Goal: Task Accomplishment & Management: Use online tool/utility

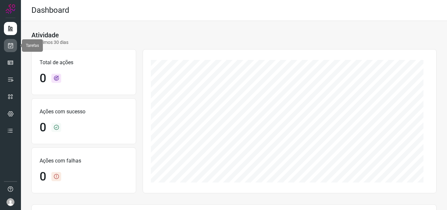
click at [13, 46] on icon at bounding box center [10, 45] width 7 height 7
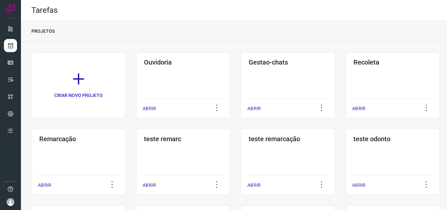
click at [77, 142] on h3 "Remarcação" at bounding box center [78, 139] width 78 height 8
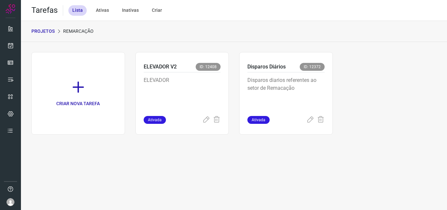
click at [294, 73] on div "Disparos diarios referentes ao setor de Remacação" at bounding box center [285, 93] width 77 height 43
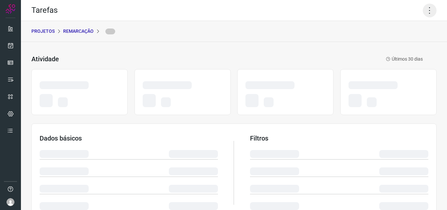
click at [428, 7] on icon at bounding box center [429, 11] width 14 height 14
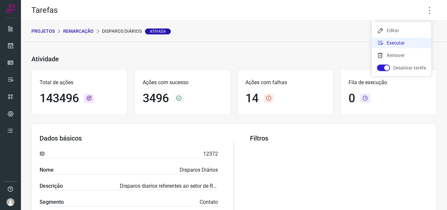
click at [406, 40] on li "Executar" at bounding box center [400, 43] width 59 height 10
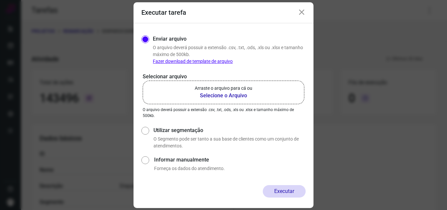
click at [244, 88] on p "Arraste o arquivo para cá ou" at bounding box center [224, 88] width 58 height 7
click at [0, 0] on input "Arraste o arquivo para cá ou Selecione o Arquivo" at bounding box center [0, 0] width 0 height 0
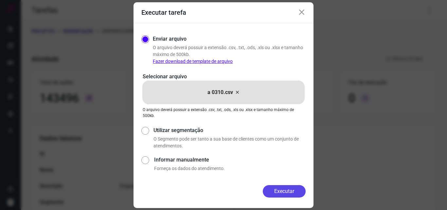
click at [275, 194] on button "Executar" at bounding box center [284, 191] width 43 height 12
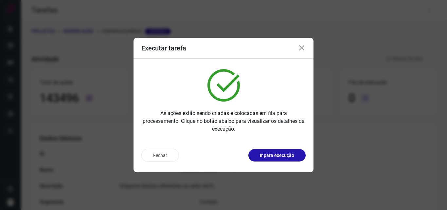
click at [292, 156] on p "Ir para execução" at bounding box center [277, 155] width 34 height 7
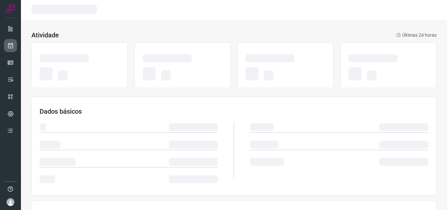
click at [12, 47] on icon at bounding box center [10, 45] width 7 height 7
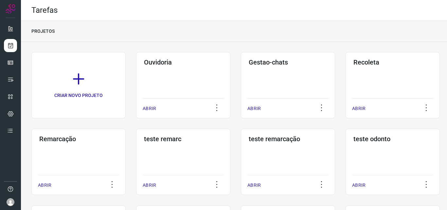
click at [101, 150] on div "Remarcação ABRIR" at bounding box center [78, 161] width 94 height 66
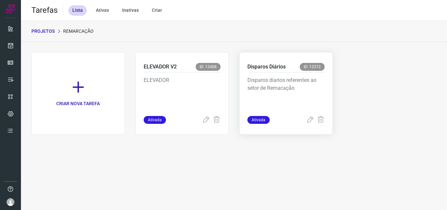
click at [282, 59] on div "Disparos Diários ID: 12372 Disparos diarios referentes ao setor de Remacação At…" at bounding box center [285, 93] width 93 height 82
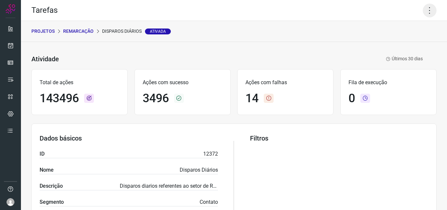
click at [428, 9] on icon at bounding box center [429, 11] width 14 height 14
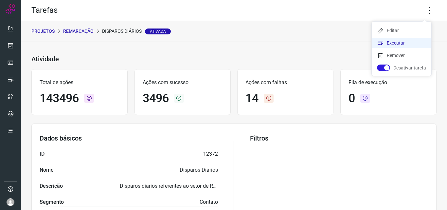
click at [406, 44] on li "Executar" at bounding box center [400, 43] width 59 height 10
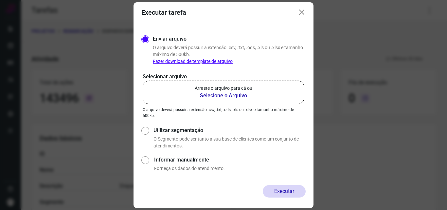
click at [238, 82] on label "Arraste o arquivo para cá ou Selecione o Arquivo" at bounding box center [223, 92] width 161 height 24
click at [0, 0] on input "Arraste o arquivo para cá ou Selecione o Arquivo" at bounding box center [0, 0] width 0 height 0
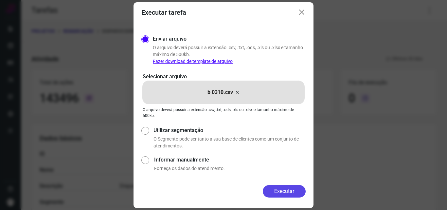
click at [284, 188] on button "Executar" at bounding box center [284, 191] width 43 height 12
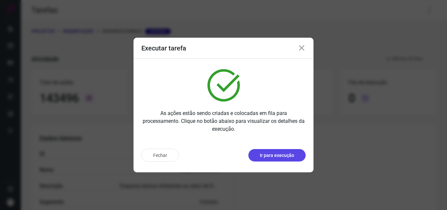
click at [303, 151] on button "Ir para execução" at bounding box center [276, 155] width 57 height 12
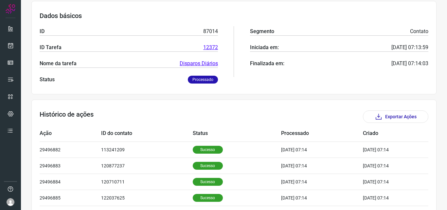
scroll to position [131, 0]
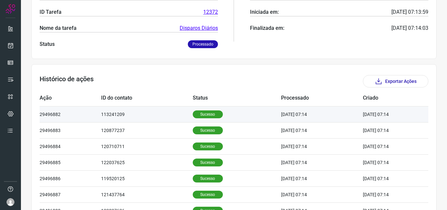
click at [213, 110] on td "Sucesso" at bounding box center [237, 114] width 89 height 16
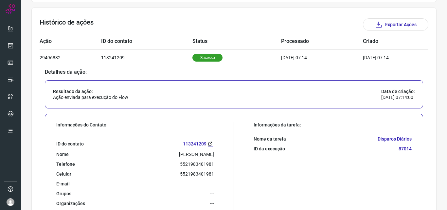
scroll to position [196, 0]
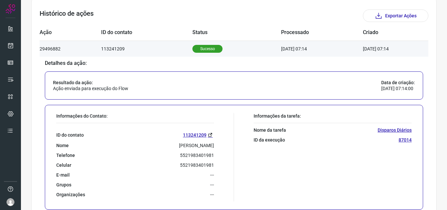
click at [215, 50] on td "Sucesso" at bounding box center [236, 49] width 89 height 16
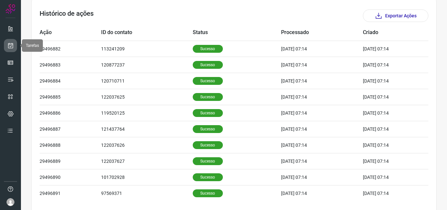
click at [9, 47] on icon at bounding box center [10, 45] width 7 height 7
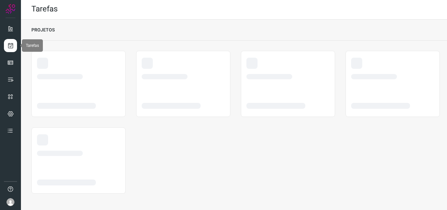
scroll to position [1, 0]
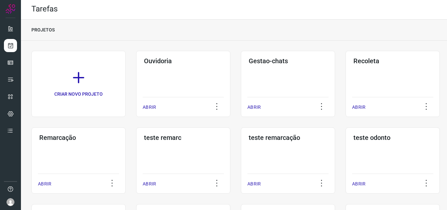
click at [62, 138] on h3 "Remarcação" at bounding box center [78, 137] width 78 height 8
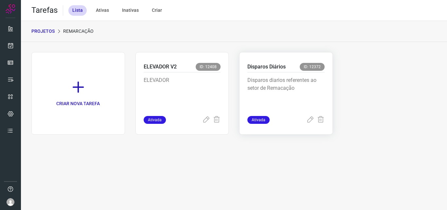
click at [292, 85] on p "Disparos diarios referentes ao setor de Remacação" at bounding box center [285, 92] width 77 height 33
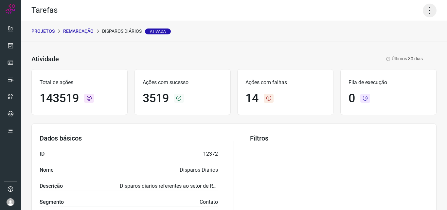
click at [423, 9] on icon at bounding box center [429, 11] width 14 height 14
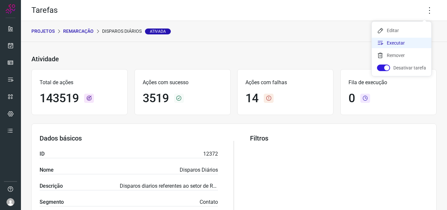
click at [415, 44] on li "Executar" at bounding box center [400, 43] width 59 height 10
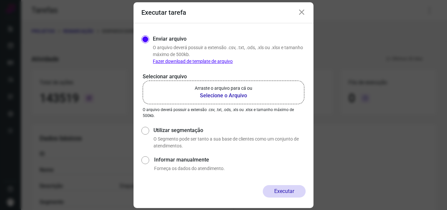
click at [222, 93] on b "Selecione o Arquivo" at bounding box center [224, 96] width 58 height 8
click at [0, 0] on input "Arraste o arquivo para cá ou Selecione o Arquivo" at bounding box center [0, 0] width 0 height 0
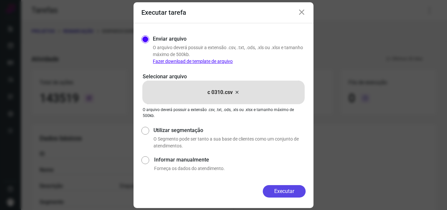
click at [291, 191] on button "Executar" at bounding box center [284, 191] width 43 height 12
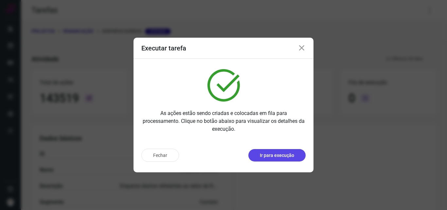
click at [280, 156] on p "Ir para execução" at bounding box center [277, 155] width 34 height 7
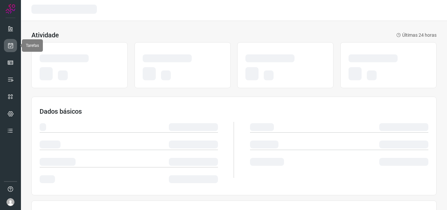
click at [7, 41] on link at bounding box center [10, 45] width 13 height 13
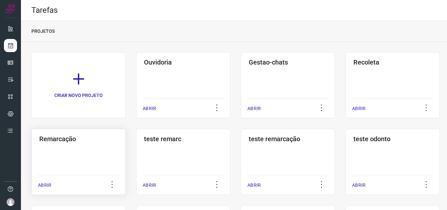
click at [65, 159] on div "Remarcação ABRIR" at bounding box center [78, 161] width 94 height 66
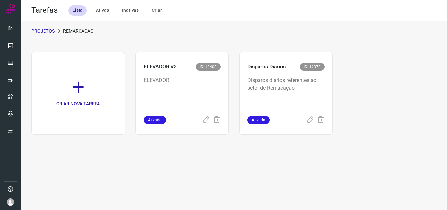
click at [292, 94] on p "Disparos diarios referentes ao setor de Remacação" at bounding box center [285, 92] width 77 height 33
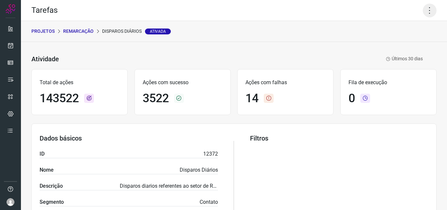
click at [423, 12] on icon at bounding box center [429, 11] width 14 height 14
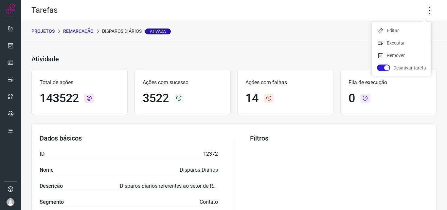
click at [407, 36] on ul "Editar Executar Remover Desativar tarefa" at bounding box center [400, 49] width 59 height 54
click at [401, 41] on li "Executar" at bounding box center [400, 43] width 59 height 10
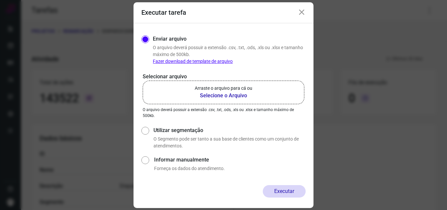
click at [242, 90] on p "Arraste o arquivo para cá ou" at bounding box center [224, 88] width 58 height 7
click at [0, 0] on input "Arraste o arquivo para cá ou Selecione o Arquivo" at bounding box center [0, 0] width 0 height 0
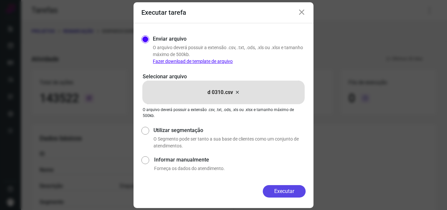
click at [287, 188] on button "Executar" at bounding box center [284, 191] width 43 height 12
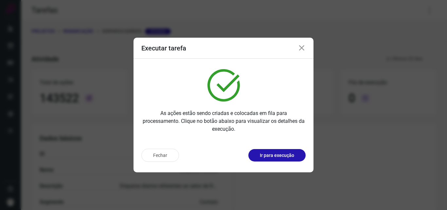
click at [283, 154] on p "Ir para execução" at bounding box center [277, 155] width 34 height 7
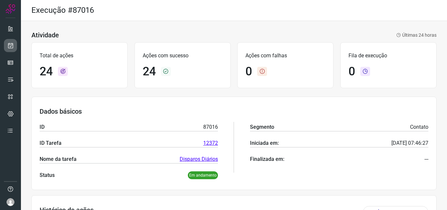
click at [16, 42] on link at bounding box center [10, 45] width 13 height 13
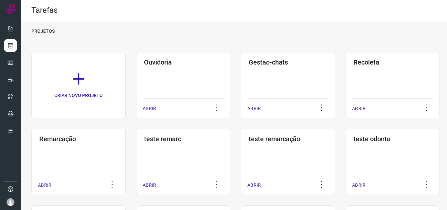
click at [97, 152] on div "Remarcação ABRIR" at bounding box center [78, 161] width 94 height 66
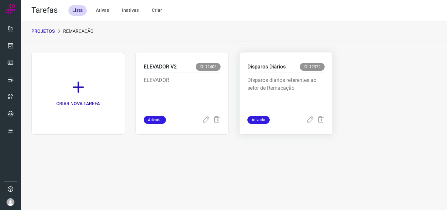
click at [282, 95] on p "Disparos diarios referentes ao setor de Remacação" at bounding box center [285, 92] width 77 height 33
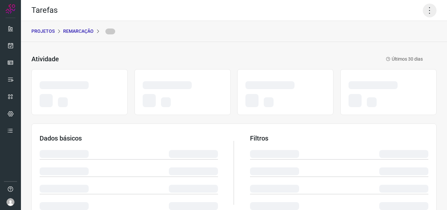
click at [424, 5] on icon at bounding box center [429, 11] width 14 height 14
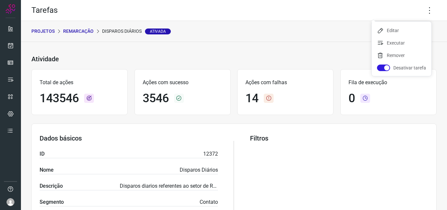
click at [407, 37] on ul "Editar Executar Remover Desativar tarefa" at bounding box center [400, 49] width 59 height 54
click at [405, 41] on li "Executar" at bounding box center [400, 43] width 59 height 10
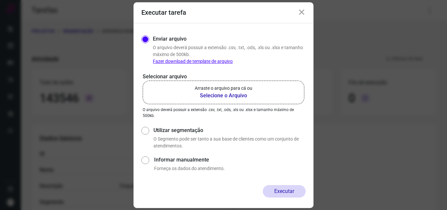
click at [232, 93] on b "Selecione o Arquivo" at bounding box center [224, 96] width 58 height 8
click at [0, 0] on input "Arraste o arquivo para cá ou Selecione o Arquivo" at bounding box center [0, 0] width 0 height 0
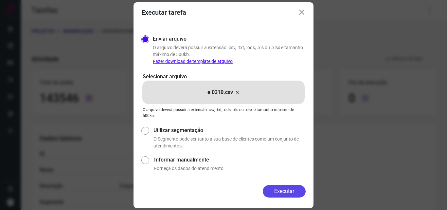
click at [289, 190] on button "Executar" at bounding box center [284, 191] width 43 height 12
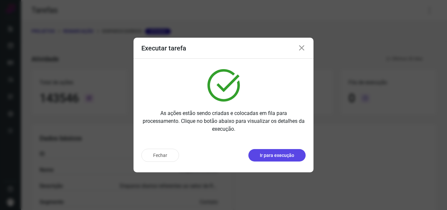
click at [289, 158] on p "Ir para execução" at bounding box center [277, 155] width 34 height 7
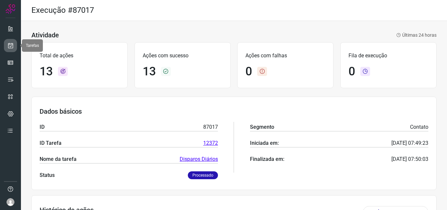
click at [11, 44] on icon at bounding box center [10, 45] width 7 height 7
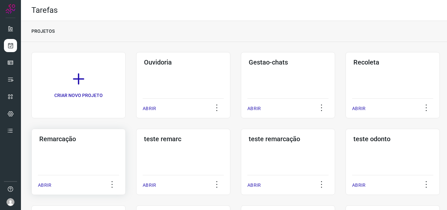
click at [75, 145] on div "Remarcação ABRIR" at bounding box center [78, 161] width 94 height 66
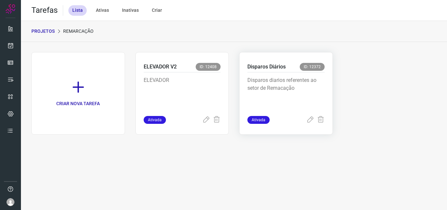
click at [292, 89] on p "Disparos diarios referentes ao setor de Remacação" at bounding box center [285, 92] width 77 height 33
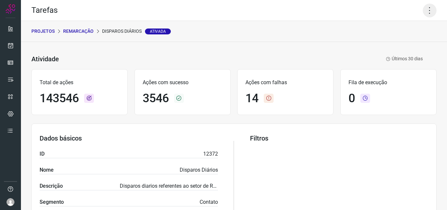
click at [422, 7] on icon at bounding box center [429, 11] width 14 height 14
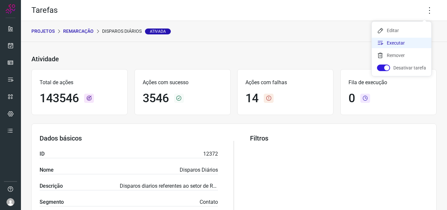
click at [402, 43] on li "Executar" at bounding box center [400, 43] width 59 height 10
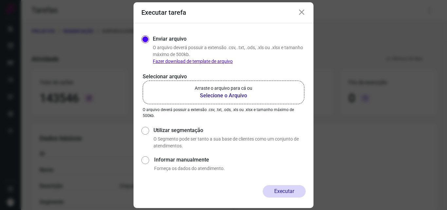
click at [222, 97] on b "Selecione o Arquivo" at bounding box center [224, 96] width 58 height 8
click at [0, 0] on input "Arraste o arquivo para cá ou Selecione o Arquivo" at bounding box center [0, 0] width 0 height 0
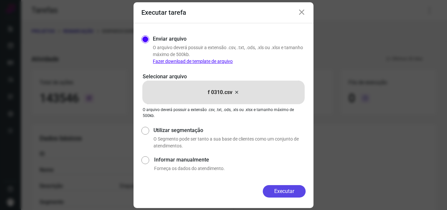
click at [282, 190] on button "Executar" at bounding box center [284, 191] width 43 height 12
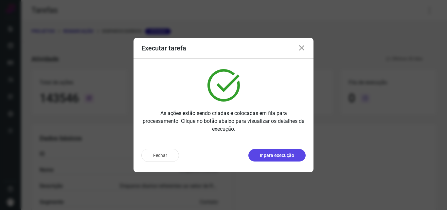
click at [286, 155] on p "Ir para execução" at bounding box center [277, 155] width 34 height 7
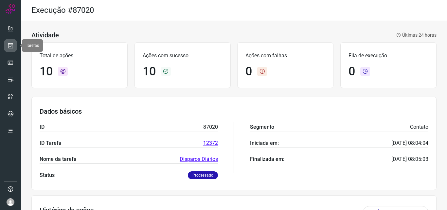
click at [5, 46] on link at bounding box center [10, 45] width 13 height 13
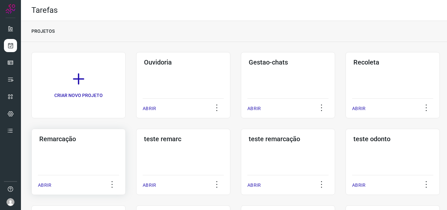
click at [77, 170] on div "Remarcação ABRIR" at bounding box center [78, 161] width 94 height 66
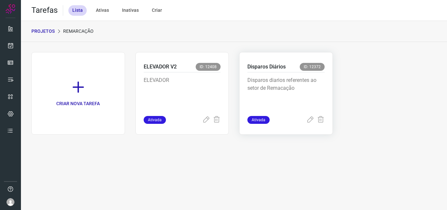
click at [272, 87] on p "Disparos diarios referentes ao setor de Remacação" at bounding box center [285, 92] width 77 height 33
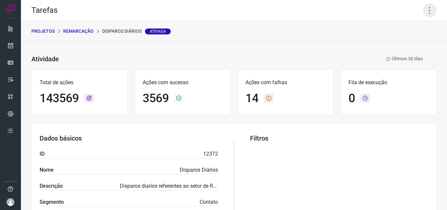
click at [426, 11] on icon at bounding box center [429, 11] width 14 height 14
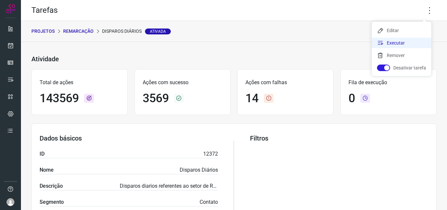
click at [401, 42] on li "Executar" at bounding box center [400, 43] width 59 height 10
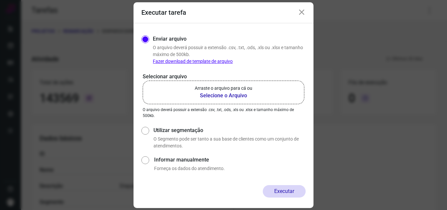
click at [279, 85] on label "Arraste o arquivo para cá ou Selecione o Arquivo" at bounding box center [223, 92] width 161 height 24
click at [0, 0] on input "Arraste o arquivo para cá ou Selecione o Arquivo" at bounding box center [0, 0] width 0 height 0
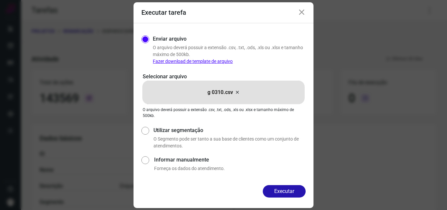
click at [283, 190] on button "Executar" at bounding box center [284, 191] width 43 height 12
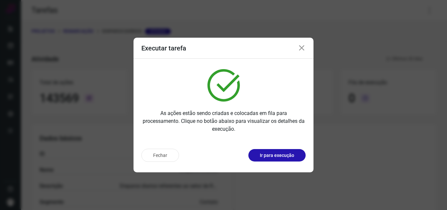
click at [274, 160] on button "Ir para execução" at bounding box center [276, 155] width 57 height 12
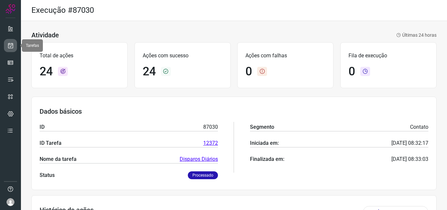
click at [13, 46] on icon at bounding box center [10, 45] width 7 height 7
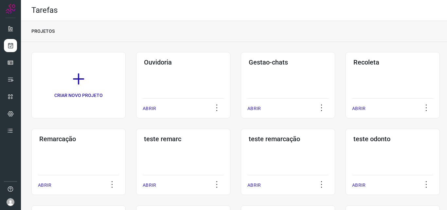
click at [91, 149] on div "Remarcação ABRIR" at bounding box center [78, 161] width 94 height 66
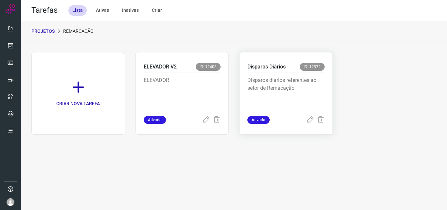
click at [302, 78] on p "Disparos diarios referentes ao setor de Remacação" at bounding box center [285, 92] width 77 height 33
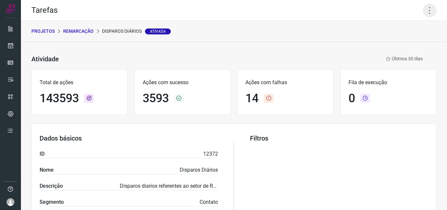
click at [422, 10] on icon at bounding box center [429, 11] width 14 height 14
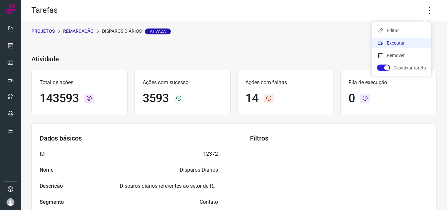
click at [410, 39] on li "Executar" at bounding box center [400, 43] width 59 height 10
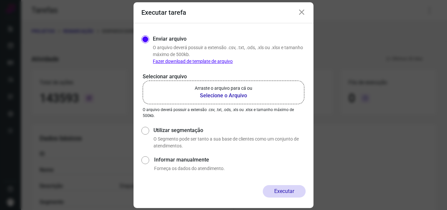
click at [224, 86] on p "Arraste o arquivo para cá ou" at bounding box center [224, 88] width 58 height 7
click at [0, 0] on input "Arraste o arquivo para cá ou Selecione o Arquivo" at bounding box center [0, 0] width 0 height 0
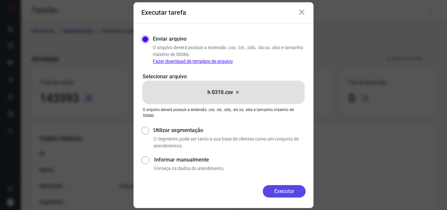
click at [291, 190] on button "Executar" at bounding box center [284, 191] width 43 height 12
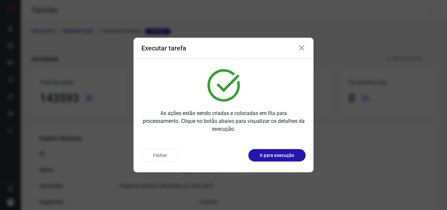
click at [296, 155] on button "Ir para execução" at bounding box center [276, 155] width 57 height 12
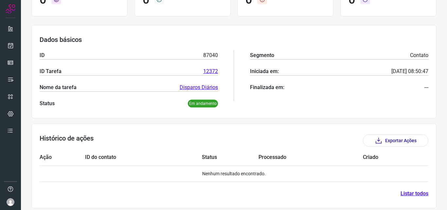
scroll to position [112, 0]
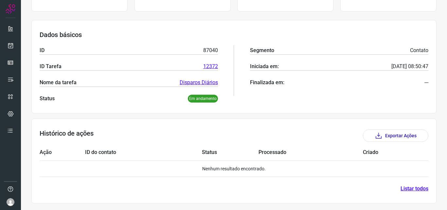
click at [211, 101] on p "Em andamento" at bounding box center [203, 98] width 30 height 8
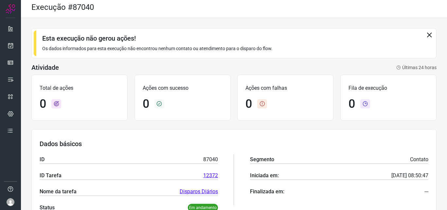
scroll to position [0, 0]
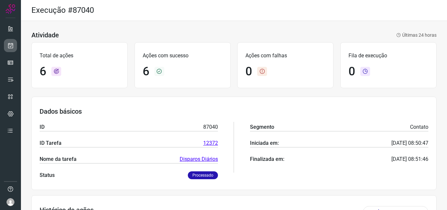
click at [10, 47] on icon at bounding box center [10, 45] width 7 height 7
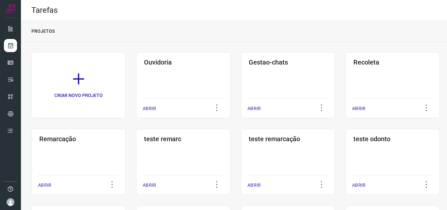
click at [104, 143] on div "Remarcação ABRIR" at bounding box center [78, 161] width 94 height 66
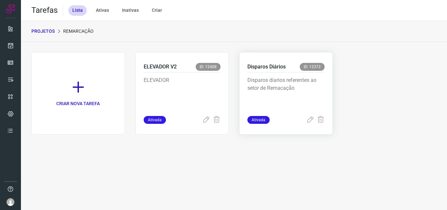
click at [269, 95] on p "Disparos diarios referentes ao setor de Remacação" at bounding box center [285, 92] width 77 height 33
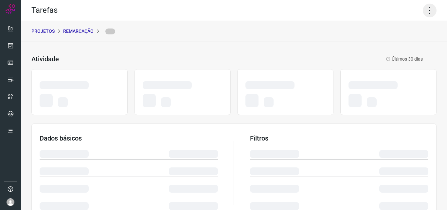
click at [422, 7] on icon at bounding box center [429, 11] width 14 height 14
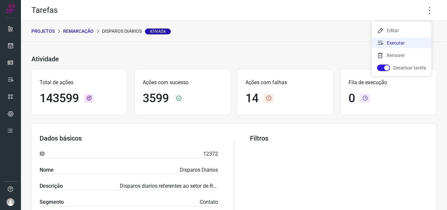
drag, startPoint x: 405, startPoint y: 46, endPoint x: 390, endPoint y: 49, distance: 15.4
click at [405, 46] on li "Executar" at bounding box center [400, 43] width 59 height 10
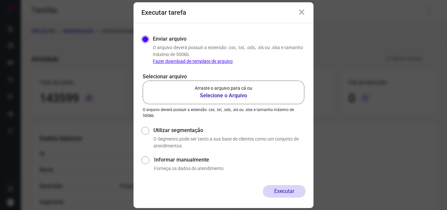
click at [249, 88] on p "Arraste o arquivo para cá ou" at bounding box center [224, 88] width 58 height 7
click at [0, 0] on input "Arraste o arquivo para cá ou Selecione o Arquivo" at bounding box center [0, 0] width 0 height 0
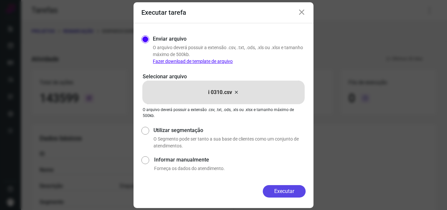
click at [279, 191] on button "Executar" at bounding box center [284, 191] width 43 height 12
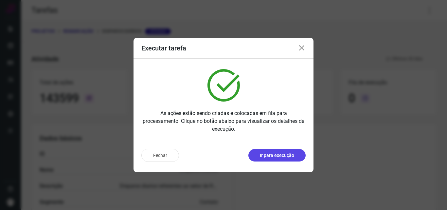
click at [280, 158] on p "Ir para execução" at bounding box center [277, 155] width 34 height 7
